Goal: Information Seeking & Learning: Learn about a topic

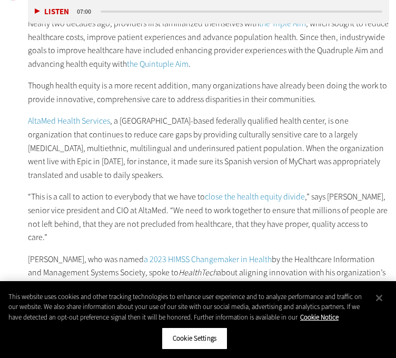
scroll to position [642, 0]
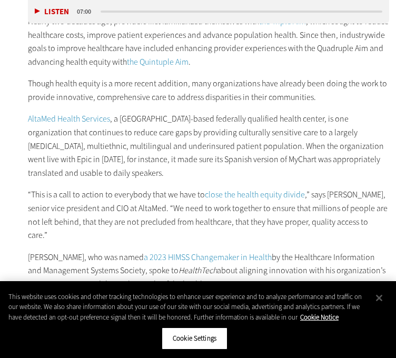
click at [240, 38] on p "Nearly two decades ago, providers first familiarized themselves with the Triple…" at bounding box center [208, 42] width 361 height 54
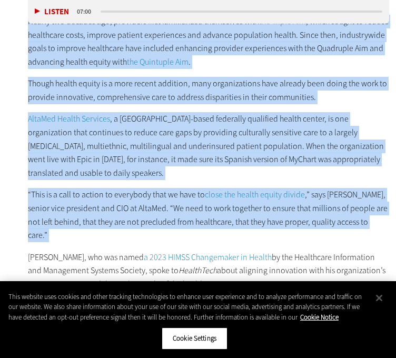
drag, startPoint x: 240, startPoint y: 38, endPoint x: 225, endPoint y: 209, distance: 171.8
click at [225, 209] on div "Nearly two decades ago, providers first familiarized themselves with the Triple…" at bounding box center [208, 164] width 361 height 298
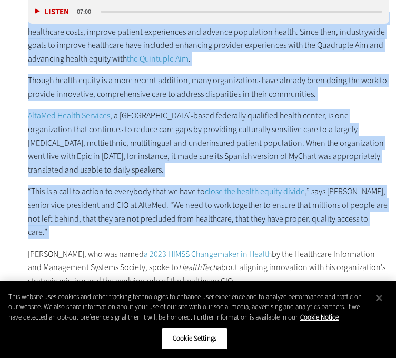
scroll to position [646, 0]
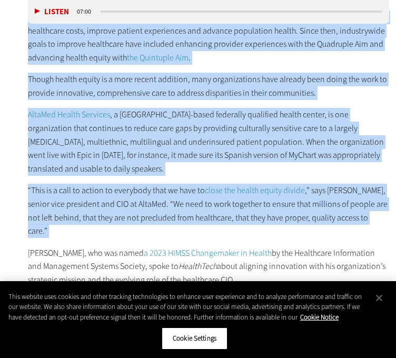
click at [275, 176] on div "Nearly two decades ago, providers first familiarized themselves with the Triple…" at bounding box center [208, 160] width 361 height 298
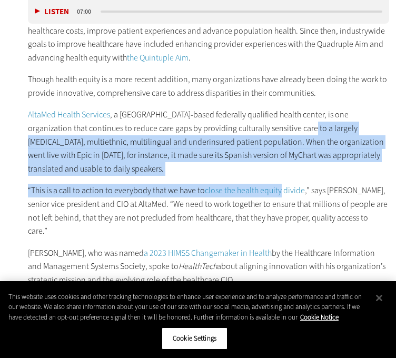
drag, startPoint x: 275, startPoint y: 176, endPoint x: 288, endPoint y: 128, distance: 49.8
click at [288, 128] on div "Nearly two decades ago, providers first familiarized themselves with the Triple…" at bounding box center [208, 160] width 361 height 298
click at [288, 128] on p "AltaMed Health Services , a [GEOGRAPHIC_DATA]-based federally qualified health …" at bounding box center [208, 141] width 361 height 67
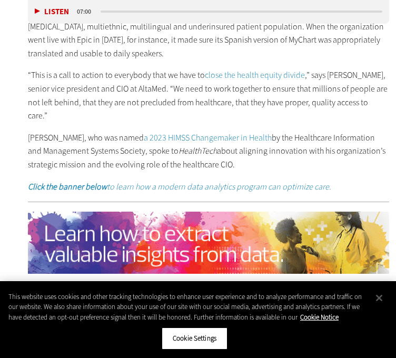
scroll to position [762, 0]
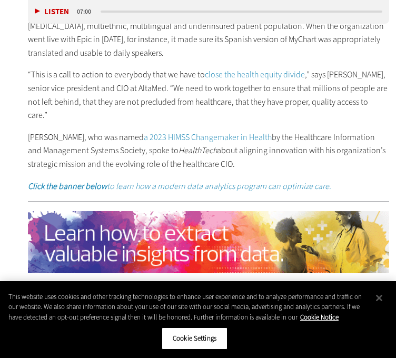
drag, startPoint x: 303, startPoint y: 151, endPoint x: 303, endPoint y: 132, distance: 19.0
click at [303, 132] on p "[PERSON_NAME], who was named a 2023 HIMSS Changemaker in Health by the Healthca…" at bounding box center [208, 151] width 361 height 41
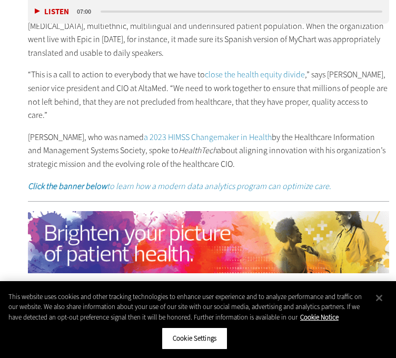
click at [303, 132] on p "[PERSON_NAME], who was named a 2023 HIMSS Changemaker in Health by the Healthca…" at bounding box center [208, 151] width 361 height 41
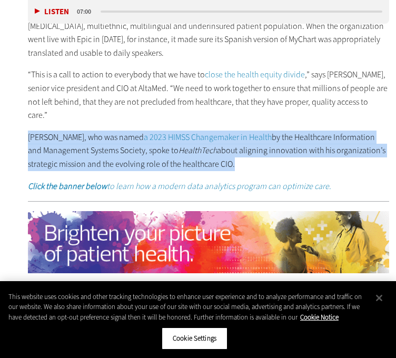
drag, startPoint x: 303, startPoint y: 132, endPoint x: 301, endPoint y: 147, distance: 14.9
click at [301, 147] on p "[PERSON_NAME], who was named a 2023 HIMSS Changemaker in Health by the Healthca…" at bounding box center [208, 151] width 361 height 41
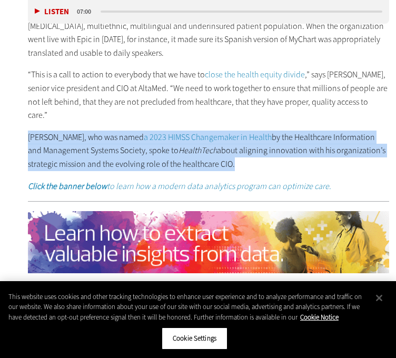
click at [301, 147] on p "[PERSON_NAME], who was named a 2023 HIMSS Changemaker in Health by the Healthca…" at bounding box center [208, 151] width 361 height 41
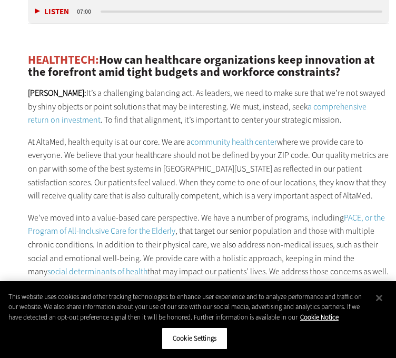
scroll to position [1022, 0]
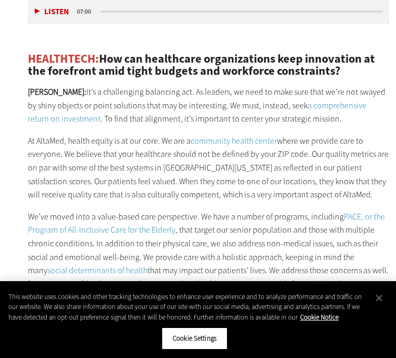
click at [312, 104] on p "[PERSON_NAME]: It’s a challenging balancing act. As leaders, we need to make su…" at bounding box center [208, 105] width 361 height 41
click at [308, 167] on p "At AltaMed, health equity is at our core. We are a community health center wher…" at bounding box center [208, 167] width 361 height 67
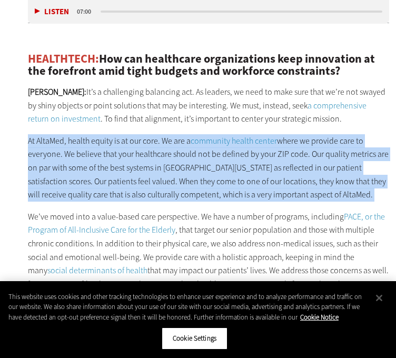
drag, startPoint x: 308, startPoint y: 167, endPoint x: 308, endPoint y: 128, distance: 38.4
click at [308, 134] on p "At AltaMed, health equity is at our core. We are a community health center wher…" at bounding box center [208, 167] width 361 height 67
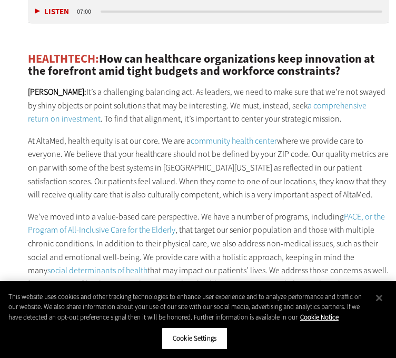
drag, startPoint x: 316, startPoint y: 185, endPoint x: 326, endPoint y: 183, distance: 9.6
click at [326, 183] on p "At AltaMed, health equity is at our core. We are a community health center wher…" at bounding box center [208, 167] width 361 height 67
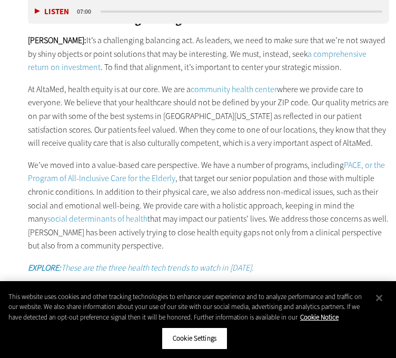
scroll to position [1075, 0]
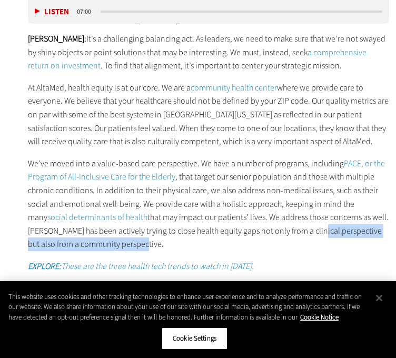
drag, startPoint x: 314, startPoint y: 233, endPoint x: 312, endPoint y: 216, distance: 17.1
click at [312, 216] on p "We’ve moved into a value-based care perspective. We have a number of programs, …" at bounding box center [208, 204] width 361 height 94
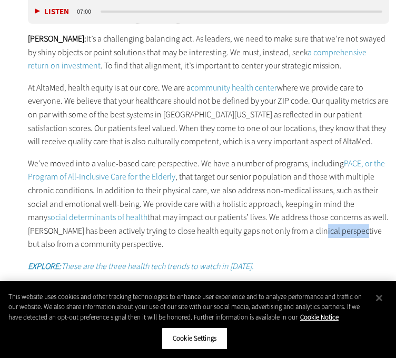
click at [312, 216] on p "We’ve moved into a value-based care perspective. We have a number of programs, …" at bounding box center [208, 204] width 361 height 94
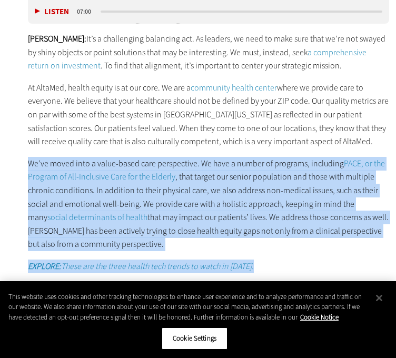
drag, startPoint x: 312, startPoint y: 216, endPoint x: 306, endPoint y: 238, distance: 23.4
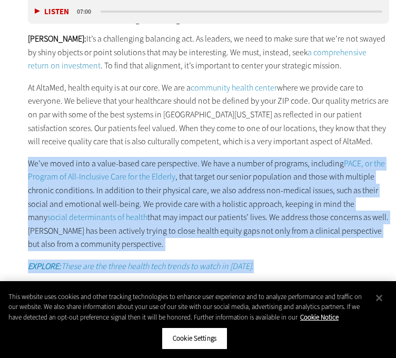
drag, startPoint x: 306, startPoint y: 238, endPoint x: 307, endPoint y: 223, distance: 15.3
click at [307, 223] on p "We’ve moved into a value-based care perspective. We have a number of programs, …" at bounding box center [208, 204] width 361 height 94
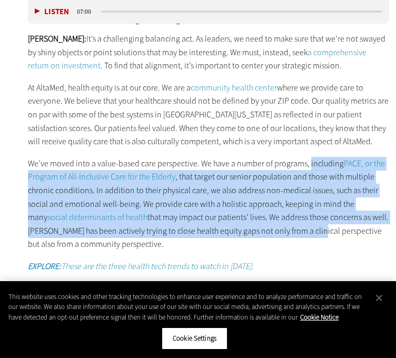
drag, startPoint x: 307, startPoint y: 223, endPoint x: 321, endPoint y: 147, distance: 77.0
click at [321, 157] on p "We’ve moved into a value-based care perspective. We have a number of programs, …" at bounding box center [208, 204] width 361 height 94
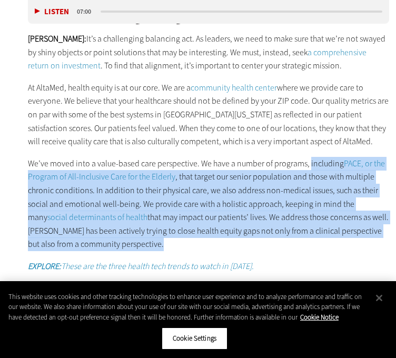
drag, startPoint x: 321, startPoint y: 147, endPoint x: 316, endPoint y: 225, distance: 78.1
click at [316, 225] on p "We’ve moved into a value-based care perspective. We have a number of programs, …" at bounding box center [208, 204] width 361 height 94
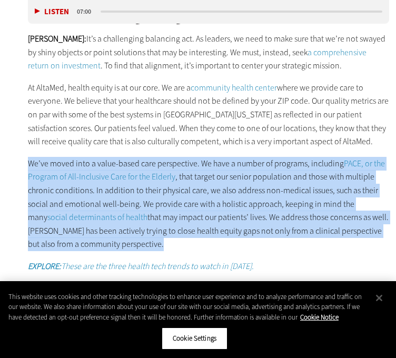
drag, startPoint x: 316, startPoint y: 225, endPoint x: 31, endPoint y: 152, distance: 294.2
click at [31, 157] on p "We’ve moved into a value-based care perspective. We have a number of programs, …" at bounding box center [208, 204] width 361 height 94
drag, startPoint x: 31, startPoint y: 152, endPoint x: 141, endPoint y: 232, distance: 135.9
click at [141, 232] on p "We’ve moved into a value-based care perspective. We have a number of programs, …" at bounding box center [208, 204] width 361 height 94
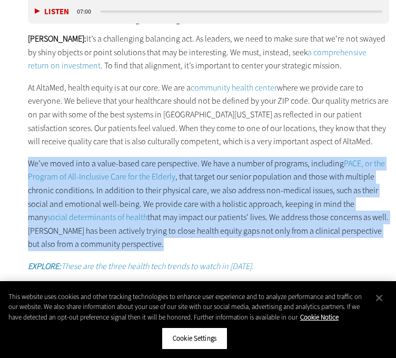
click at [141, 232] on p "We’ve moved into a value-based care perspective. We have a number of programs, …" at bounding box center [208, 204] width 361 height 94
drag, startPoint x: 141, startPoint y: 232, endPoint x: 21, endPoint y: 153, distance: 143.2
click at [21, 153] on article "[DATE] Twitter Facebook LinkedIn Reddit Flipboard Email Management Q&A: How a S…" at bounding box center [198, 349] width 375 height 1911
drag, startPoint x: 21, startPoint y: 153, endPoint x: 171, endPoint y: 227, distance: 166.7
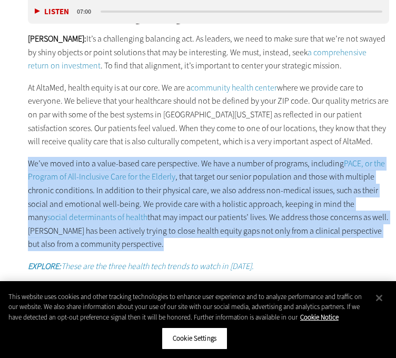
click at [171, 227] on article "[DATE] Twitter Facebook LinkedIn Reddit Flipboard Email Management Q&A: How a S…" at bounding box center [198, 349] width 375 height 1911
click at [171, 227] on p "We’ve moved into a value-based care perspective. We have a number of programs, …" at bounding box center [208, 204] width 361 height 94
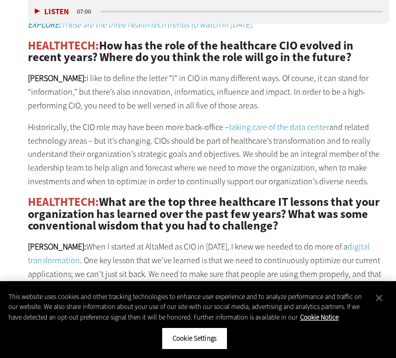
scroll to position [1316, 0]
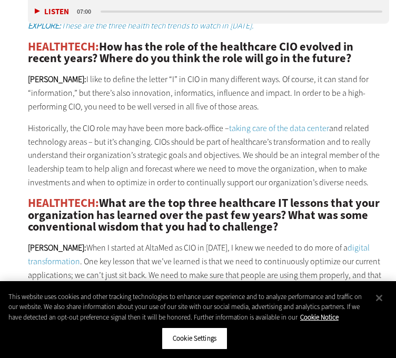
click at [286, 73] on p "[PERSON_NAME]: I like to define the letter “I” in CIO in many different ways. O…" at bounding box center [208, 93] width 361 height 41
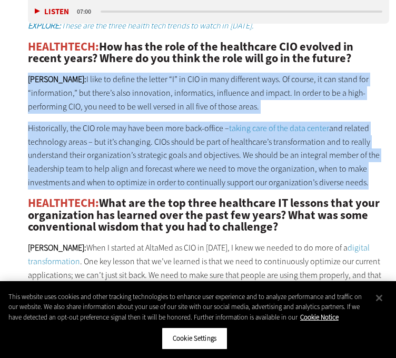
drag, startPoint x: 286, startPoint y: 69, endPoint x: 285, endPoint y: 143, distance: 74.2
click at [285, 143] on div "HEALTHTECH: How can healthcare organizations keep innovation at the forefront a…" at bounding box center [208, 210] width 361 height 945
click at [285, 143] on p "Historically, the CIO role may have been more back-office – taking care of the …" at bounding box center [208, 155] width 361 height 67
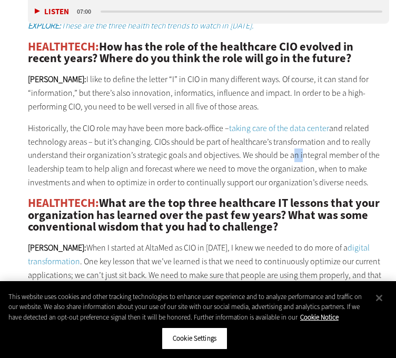
click at [285, 143] on p "Historically, the CIO role may have been more back-office – taking care of the …" at bounding box center [208, 155] width 361 height 67
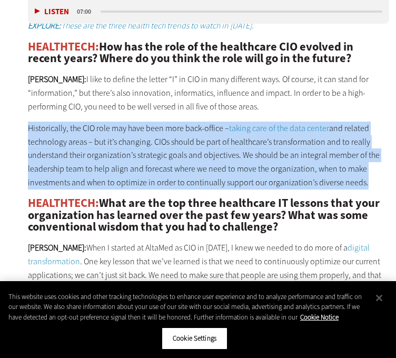
drag, startPoint x: 285, startPoint y: 143, endPoint x: 281, endPoint y: 168, distance: 25.1
click at [281, 168] on p "Historically, the CIO role may have been more back-office – taking care of the …" at bounding box center [208, 155] width 361 height 67
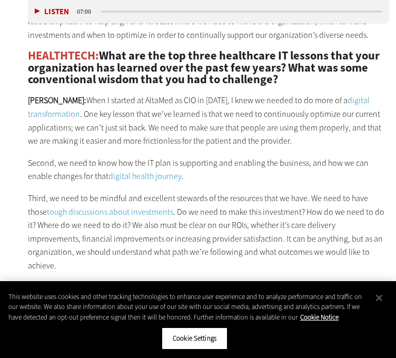
scroll to position [1463, 0]
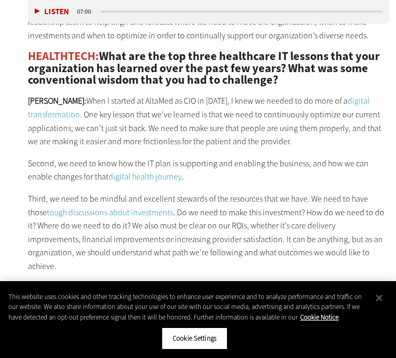
click at [242, 62] on h2 "HEALTHTECH: What are the top three healthcare IT lessons that your organization…" at bounding box center [208, 68] width 361 height 35
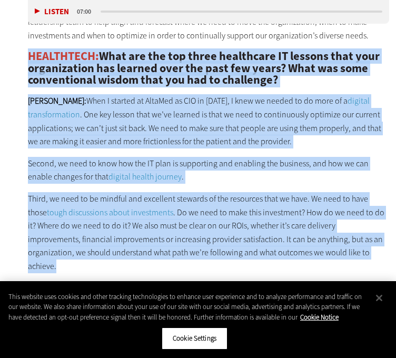
drag, startPoint x: 242, startPoint y: 62, endPoint x: 255, endPoint y: 218, distance: 157.4
click at [255, 218] on div "HEALTHTECH: How can healthcare organizations keep innovation at the forefront a…" at bounding box center [208, 63] width 361 height 945
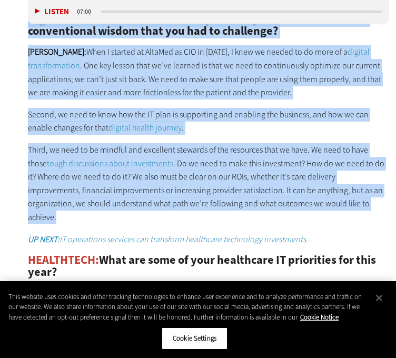
scroll to position [1515, 0]
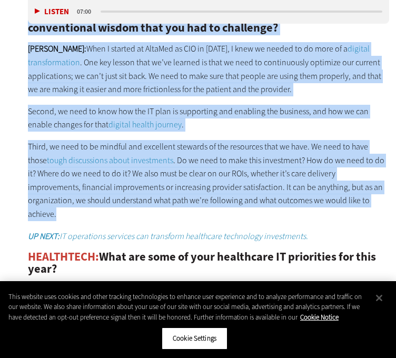
click at [241, 42] on p "[PERSON_NAME]: When I started at AltaMed as CIO in [DATE], I knew we needed to …" at bounding box center [208, 69] width 361 height 54
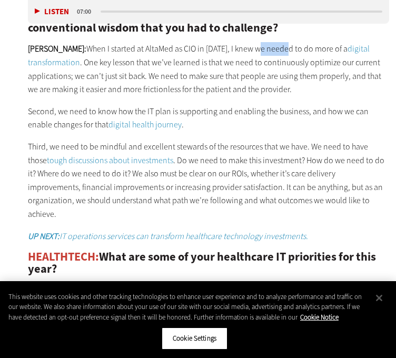
click at [241, 42] on p "[PERSON_NAME]: When I started at AltaMed as CIO in [DATE], I knew we needed to …" at bounding box center [208, 69] width 361 height 54
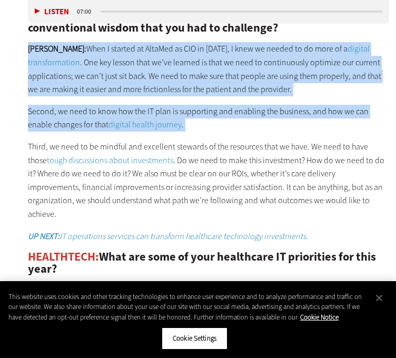
drag, startPoint x: 241, startPoint y: 39, endPoint x: 238, endPoint y: 105, distance: 65.4
click at [238, 105] on div "HEALTHTECH: How can healthcare organizations keep innovation at the forefront a…" at bounding box center [208, 11] width 361 height 945
click at [238, 105] on p "Second, we need to know how the IT plan is supporting and enabling the business…" at bounding box center [208, 118] width 361 height 27
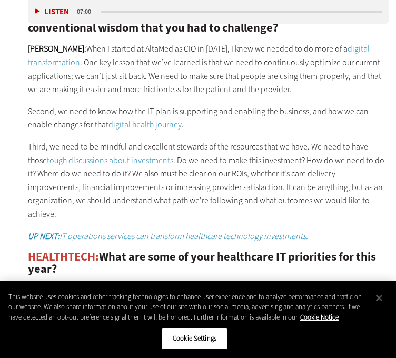
click at [238, 105] on p "Second, we need to know how the IT plan is supporting and enabling the business…" at bounding box center [208, 118] width 361 height 27
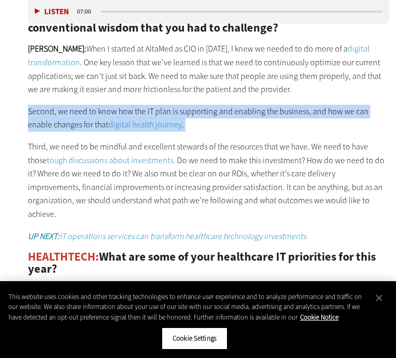
drag, startPoint x: 238, startPoint y: 105, endPoint x: 241, endPoint y: 117, distance: 13.0
click at [241, 117] on div "HEALTHTECH: How can healthcare organizations keep innovation at the forefront a…" at bounding box center [208, 11] width 361 height 945
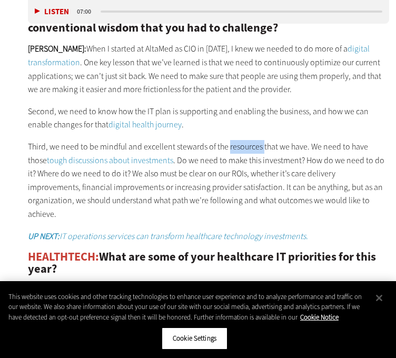
click at [241, 117] on div "HEALTHTECH: How can healthcare organizations keep innovation at the forefront a…" at bounding box center [208, 11] width 361 height 945
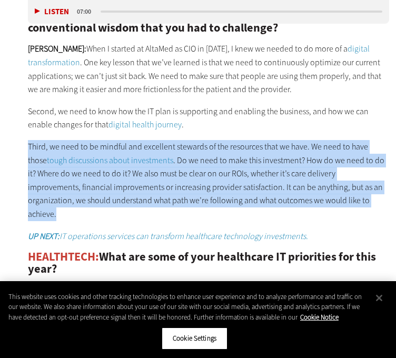
drag, startPoint x: 241, startPoint y: 117, endPoint x: 237, endPoint y: 149, distance: 31.8
click at [237, 149] on div "HEALTHTECH: How can healthcare organizations keep innovation at the forefront a…" at bounding box center [208, 11] width 361 height 945
click at [237, 149] on p "Third, we need to be mindful and excellent stewards of the resources that we ha…" at bounding box center [208, 180] width 361 height 81
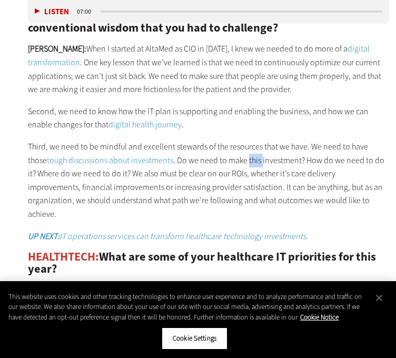
click at [237, 149] on p "Third, we need to be mindful and excellent stewards of the resources that we ha…" at bounding box center [208, 180] width 361 height 81
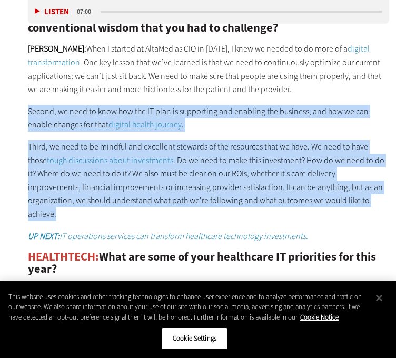
drag, startPoint x: 237, startPoint y: 149, endPoint x: 245, endPoint y: 114, distance: 36.1
click at [245, 114] on div "HEALTHTECH: How can healthcare organizations keep innovation at the forefront a…" at bounding box center [208, 11] width 361 height 945
click at [245, 114] on p "Second, we need to know how the IT plan is supporting and enabling the business…" at bounding box center [208, 118] width 361 height 27
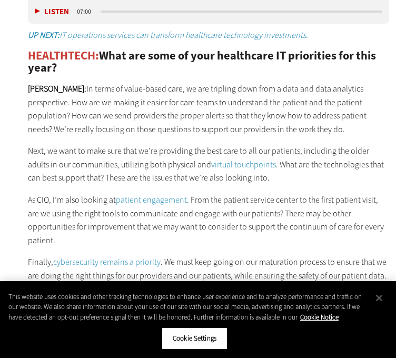
scroll to position [1716, 0]
click at [266, 50] on h2 "HEALTHTECH: What are some of your healthcare IT priorities for this year?" at bounding box center [208, 62] width 361 height 24
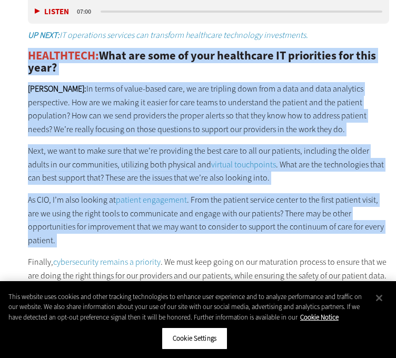
drag, startPoint x: 266, startPoint y: 31, endPoint x: 263, endPoint y: 204, distance: 173.2
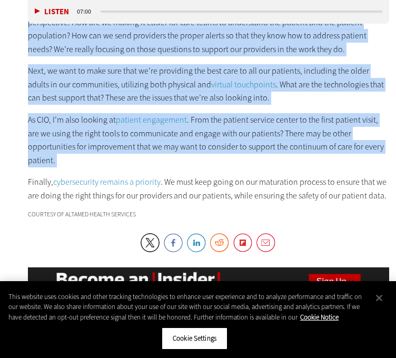
scroll to position [1798, 0]
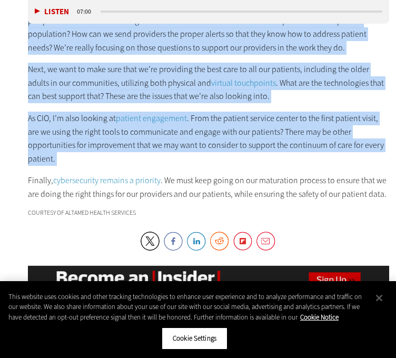
click at [285, 112] on p "As CIO, I’m also looking at patient engagement . From the patient service cente…" at bounding box center [208, 139] width 361 height 54
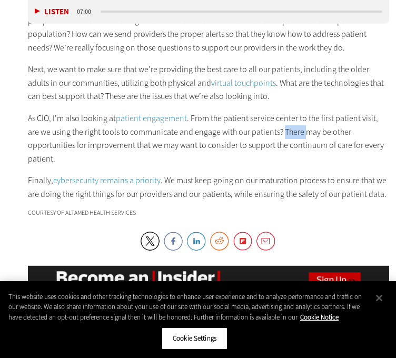
click at [285, 112] on p "As CIO, I’m also looking at patient engagement . From the patient service cente…" at bounding box center [208, 139] width 361 height 54
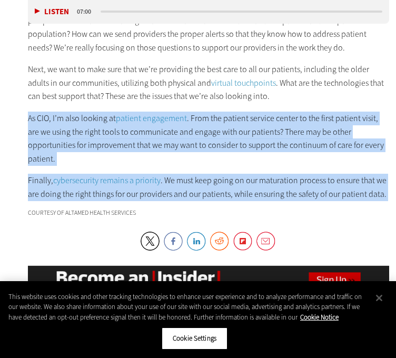
drag, startPoint x: 285, startPoint y: 106, endPoint x: 275, endPoint y: 153, distance: 47.9
click at [275, 174] on p "Finally, cybersecurity remains a priority . We must keep going on our maturatio…" at bounding box center [208, 187] width 361 height 27
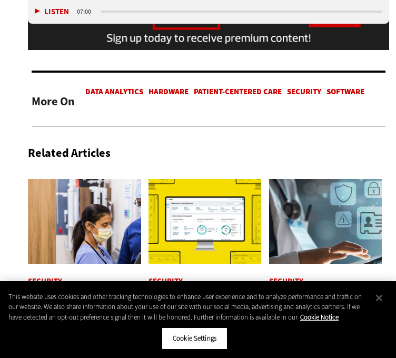
scroll to position [2060, 0]
